Goal: Transaction & Acquisition: Purchase product/service

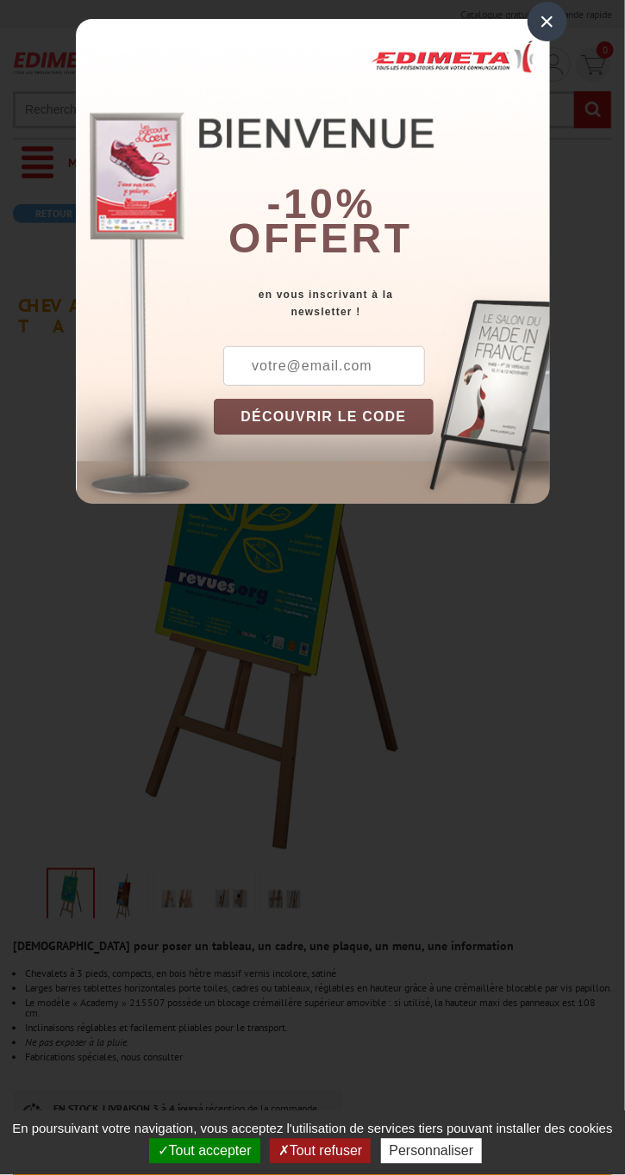
click at [489, 595] on div at bounding box center [312, 587] width 625 height 1175
click at [566, 26] on div "× -10% offert en vous inscrivant à la newsletter ! DÉCOUVRIR LE CODE Copier le …" at bounding box center [312, 265] width 625 height 530
click at [538, 35] on div "×" at bounding box center [547, 22] width 40 height 40
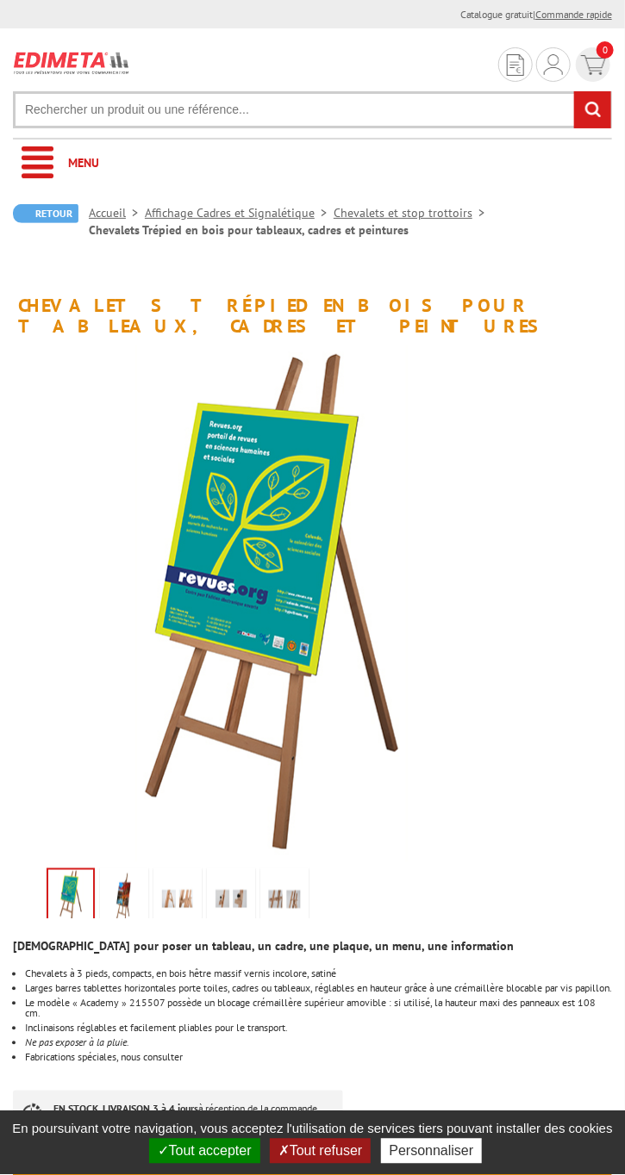
click at [562, 14] on link "Commande rapide" at bounding box center [573, 14] width 77 height 13
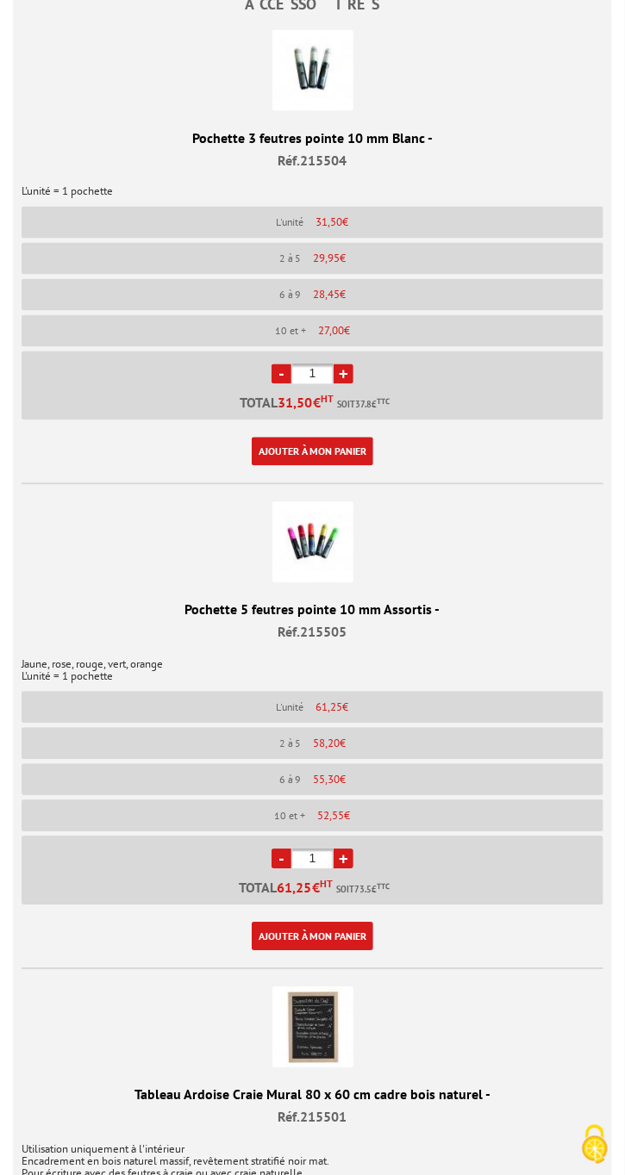
scroll to position [2167, 0]
